Goal: Check status: Check status

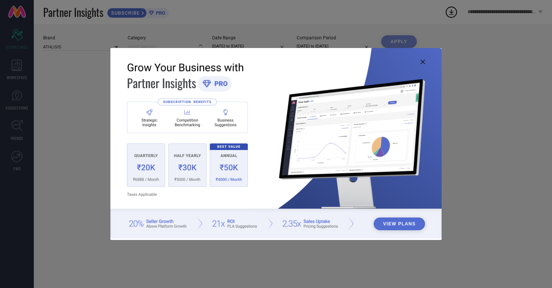
type input "All"
click at [422, 63] on icon at bounding box center [423, 62] width 5 height 5
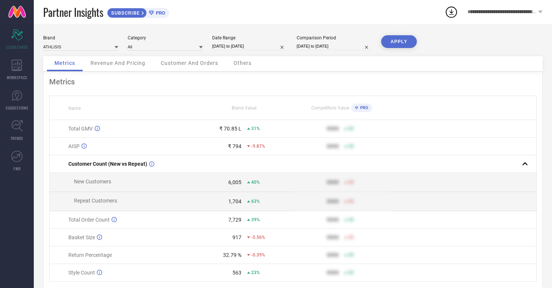
click at [274, 44] on input "[DATE] to [DATE]" at bounding box center [249, 46] width 75 height 8
select select "6"
select select "2025"
select select "7"
select select "2025"
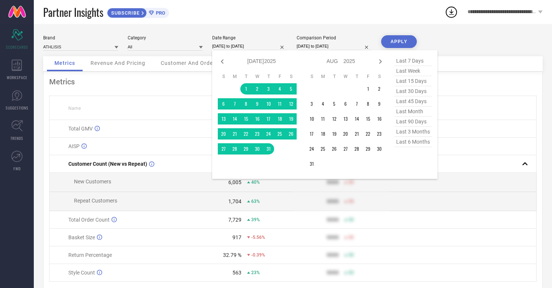
click at [274, 44] on input "[DATE] to [DATE]" at bounding box center [249, 46] width 75 height 8
click at [381, 66] on icon at bounding box center [380, 61] width 9 height 9
select select "7"
select select "2025"
select select "8"
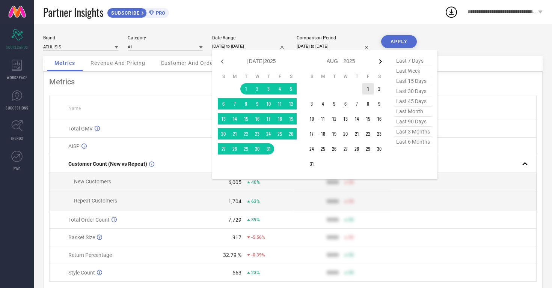
select select "2025"
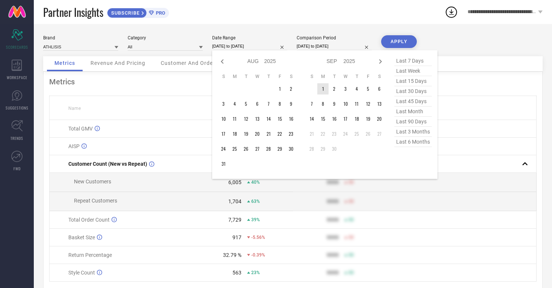
click at [322, 89] on td "1" at bounding box center [322, 88] width 11 height 11
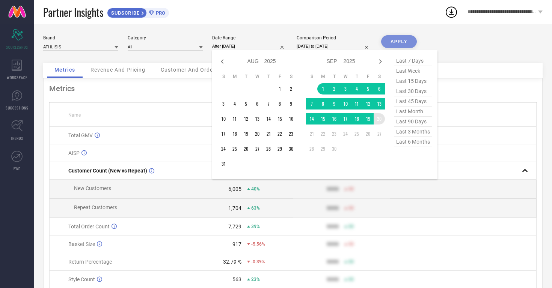
type input "[DATE] to [DATE]"
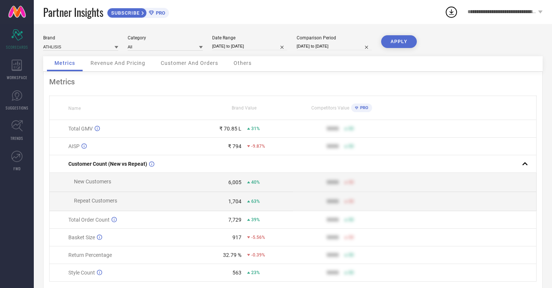
click at [400, 41] on button "APPLY" at bounding box center [399, 41] width 36 height 13
